Goal: Transaction & Acquisition: Purchase product/service

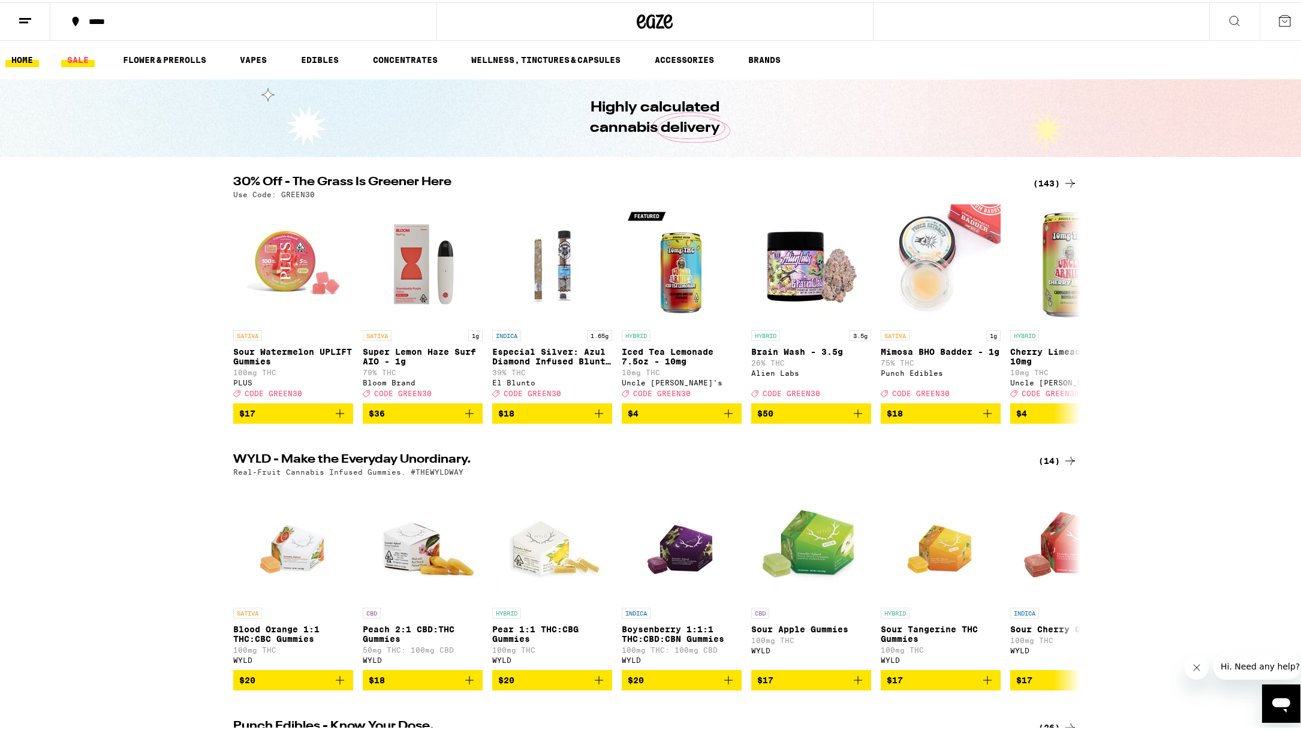
click at [68, 61] on link "SALE" at bounding box center [78, 57] width 34 height 14
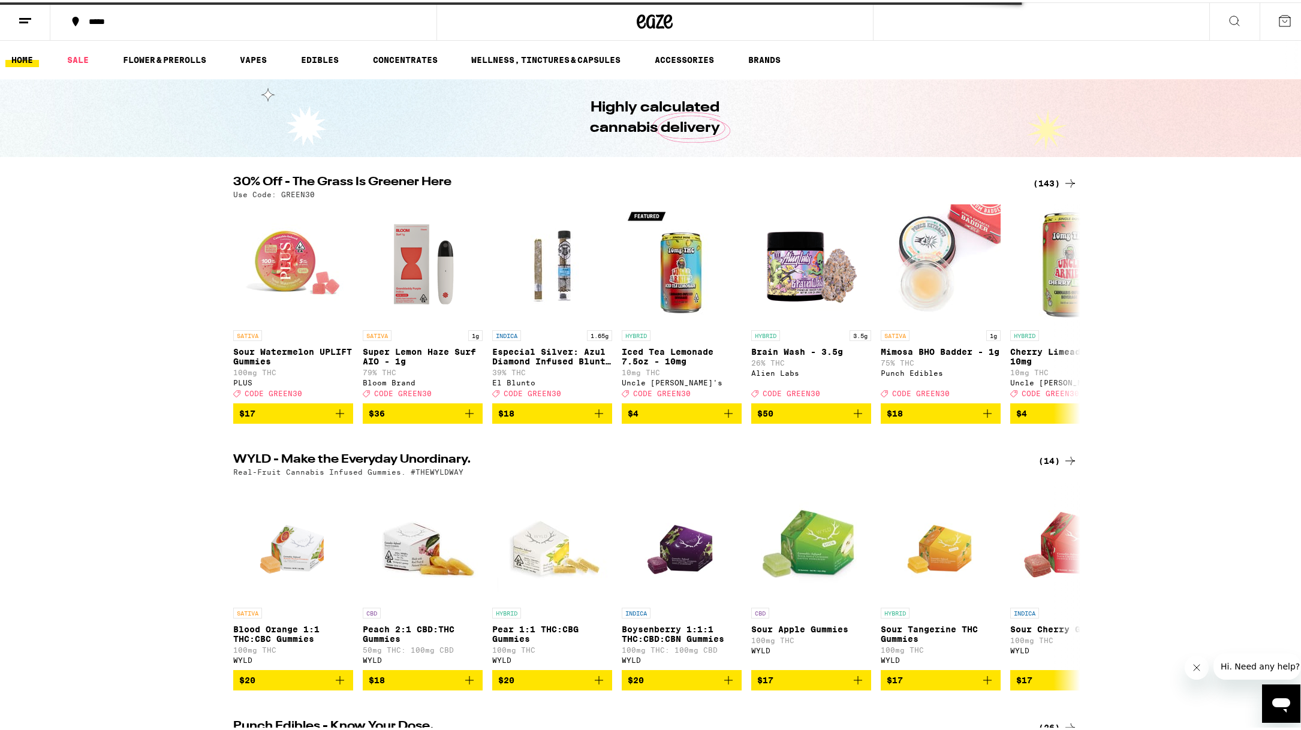
scroll to position [285, 0]
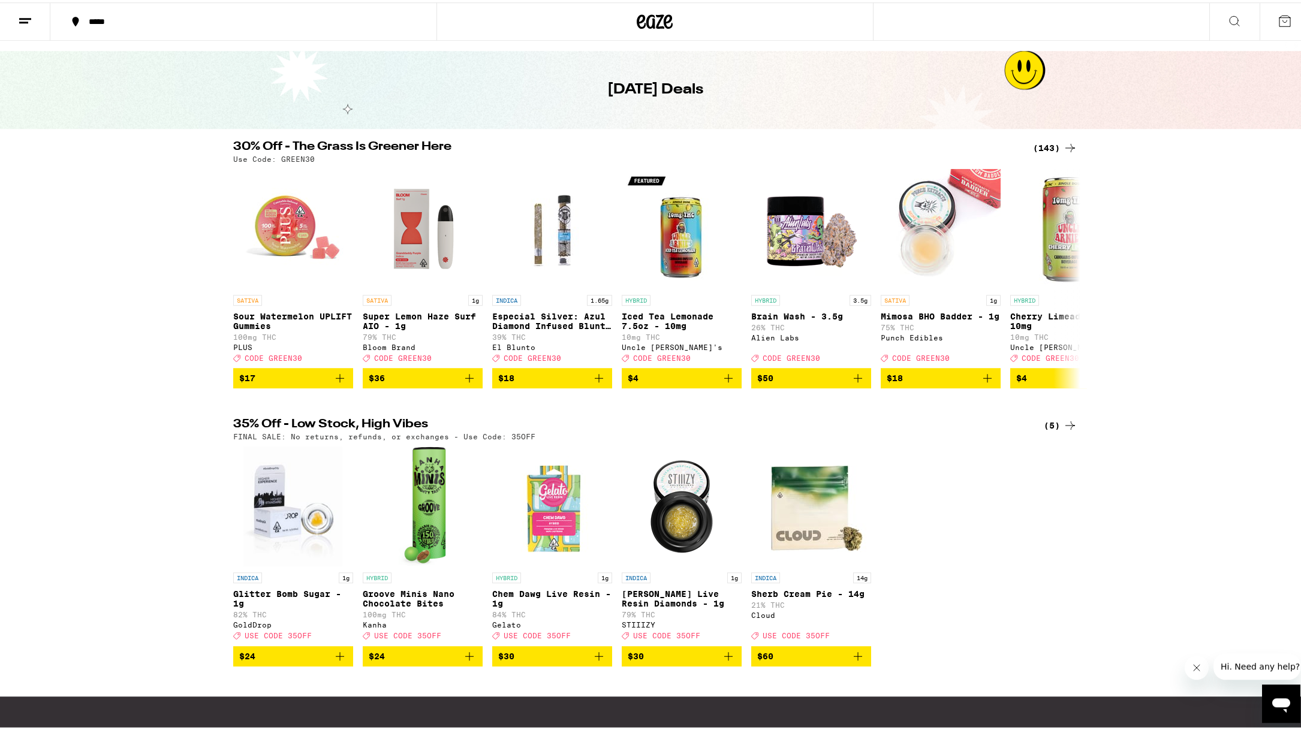
scroll to position [8, 0]
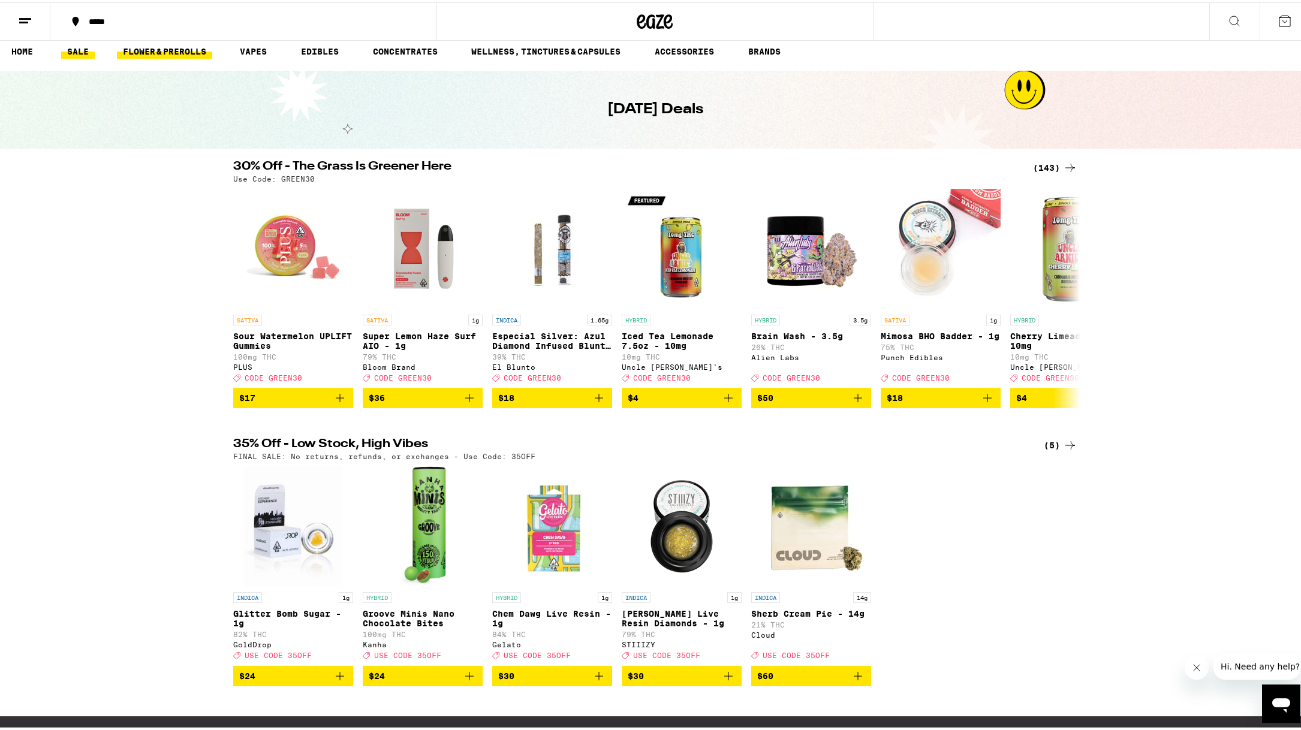
click at [130, 52] on link "FLOWER & PREROLLS" at bounding box center [164, 49] width 95 height 14
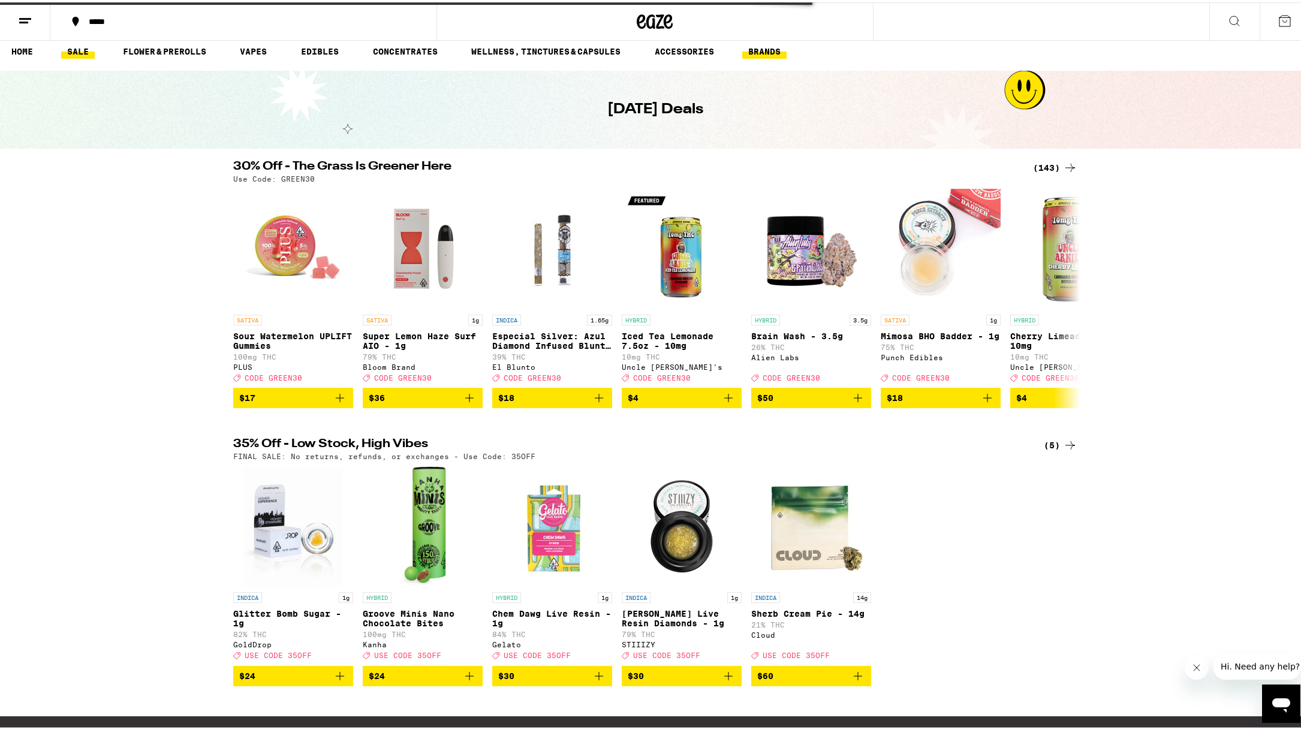
click at [760, 46] on link "BRANDS" at bounding box center [764, 49] width 44 height 14
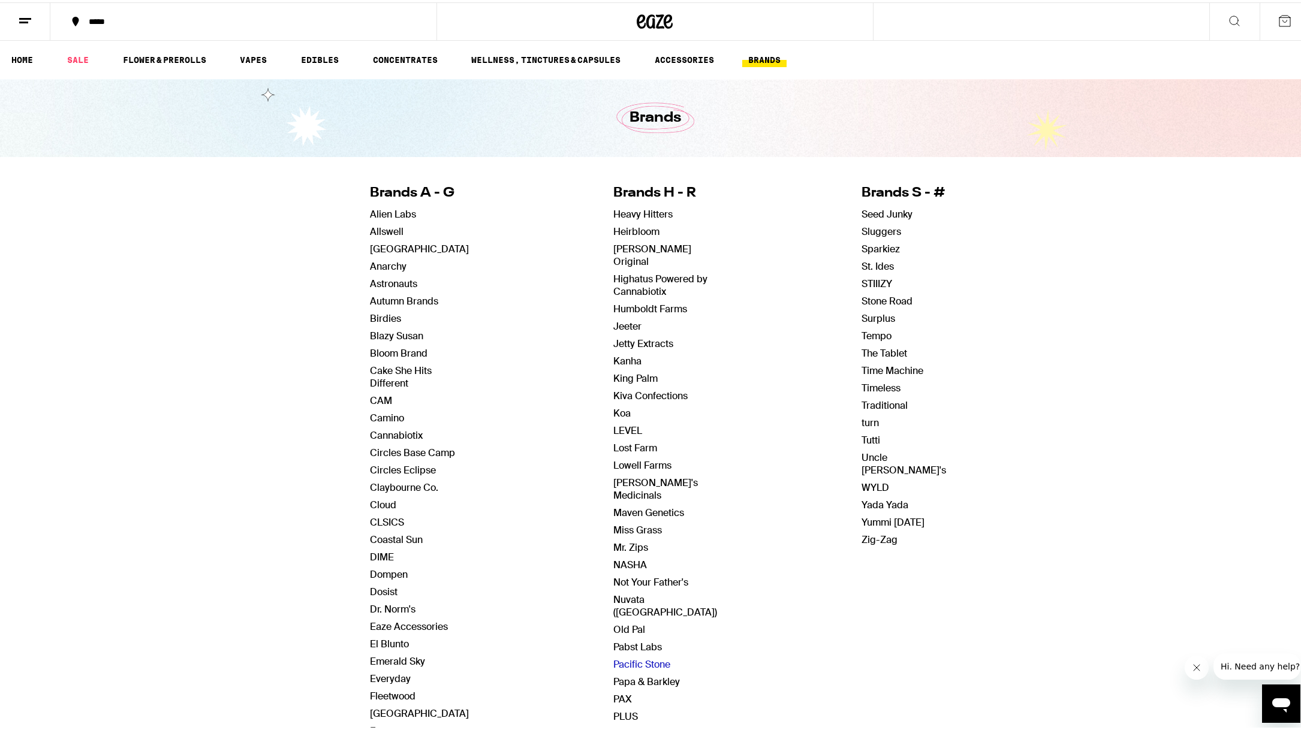
click at [640, 656] on link "Pacific Stone" at bounding box center [641, 662] width 57 height 13
